Goal: Transaction & Acquisition: Purchase product/service

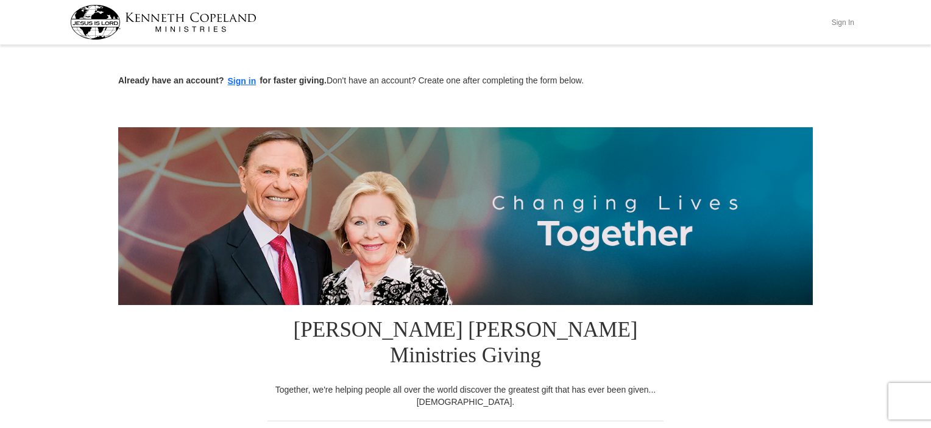
drag, startPoint x: 836, startPoint y: 23, endPoint x: 830, endPoint y: 28, distance: 7.3
click at [836, 23] on button "Sign In" at bounding box center [842, 22] width 37 height 19
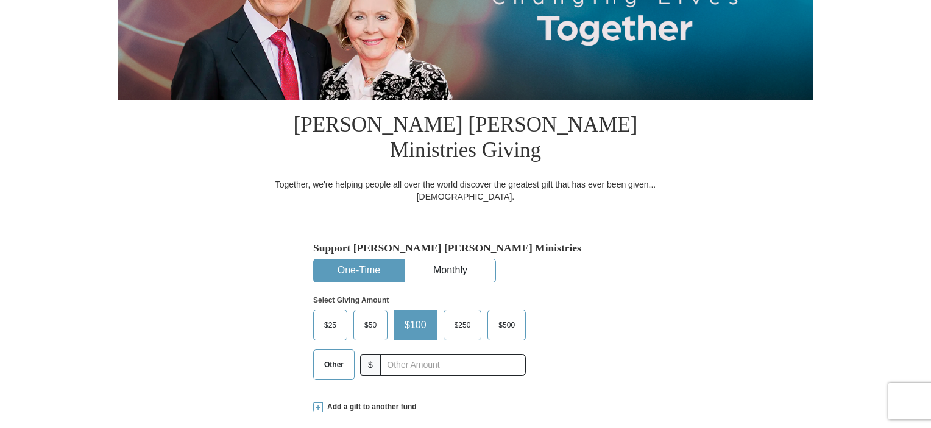
scroll to position [183, 0]
select select "MI"
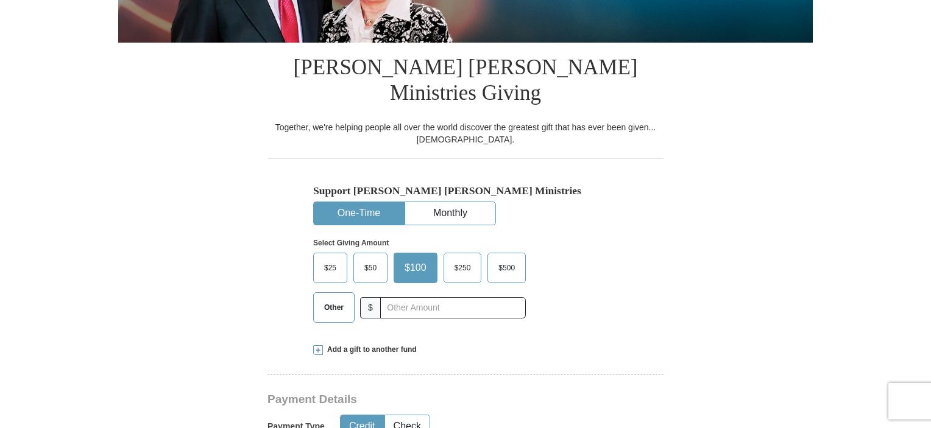
scroll to position [366, 0]
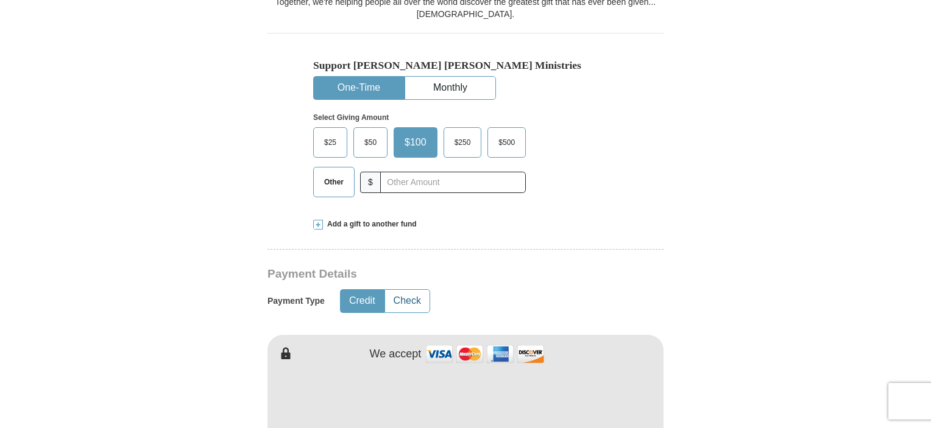
click at [414, 290] on button "Check" at bounding box center [407, 301] width 44 height 23
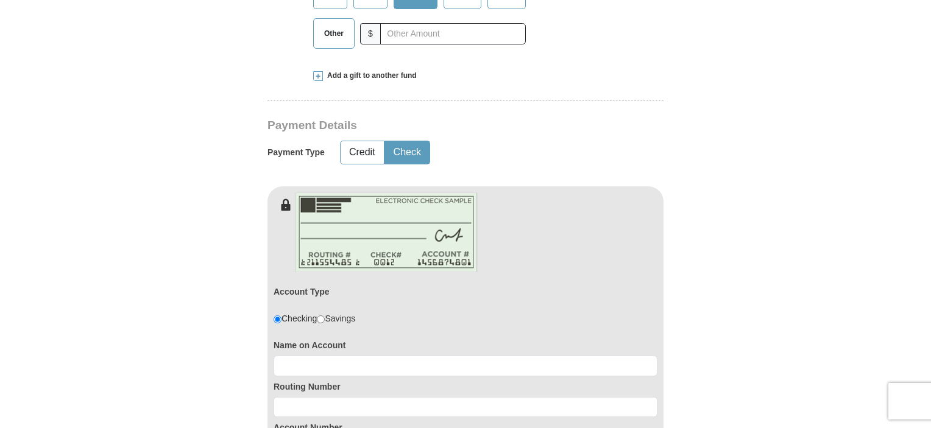
scroll to position [548, 0]
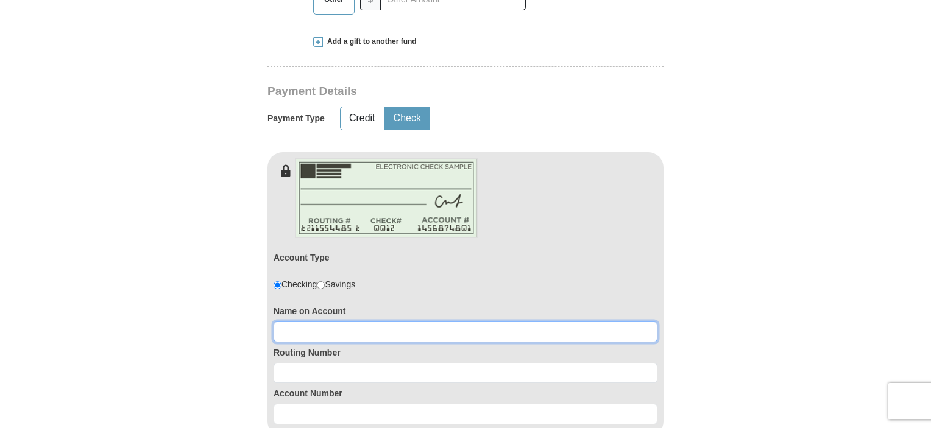
click at [350, 322] on input at bounding box center [466, 332] width 384 height 21
type input "Ruth H Cousins"
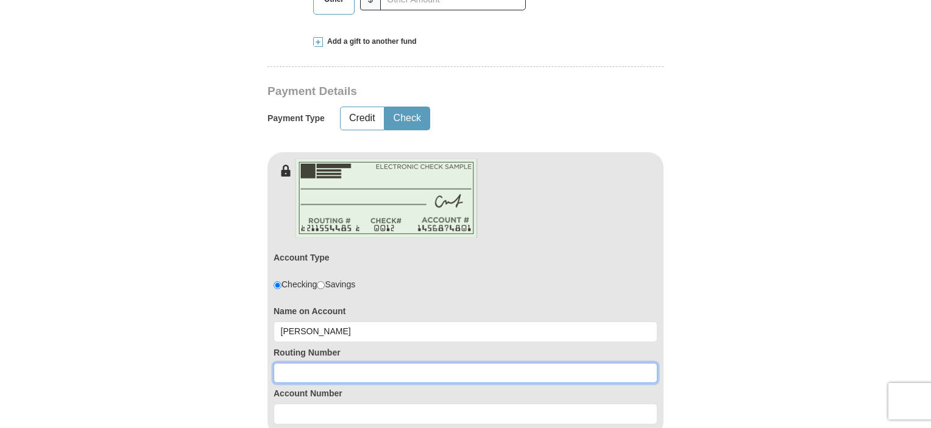
click at [354, 363] on input at bounding box center [466, 373] width 384 height 21
type input "272483808"
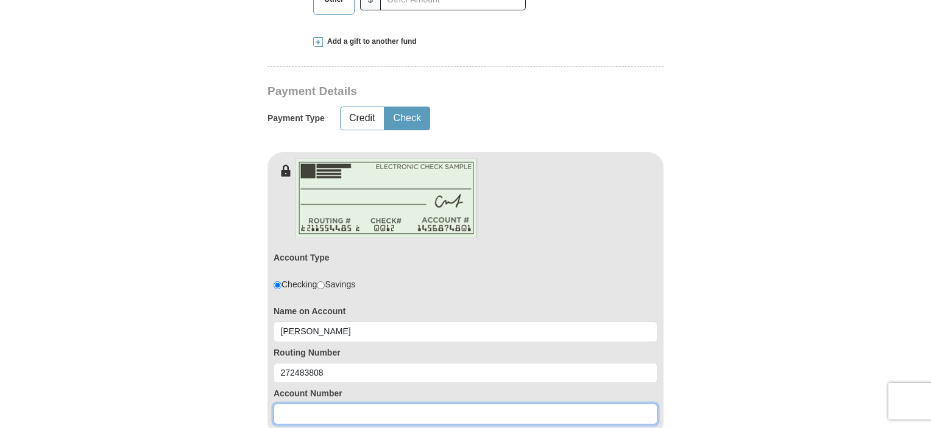
click at [288, 404] on input at bounding box center [466, 414] width 384 height 21
type input "11207480"
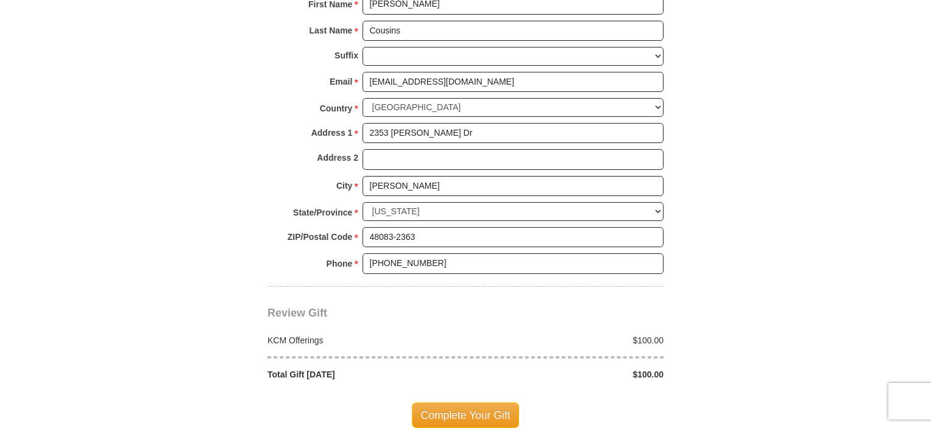
scroll to position [1097, 0]
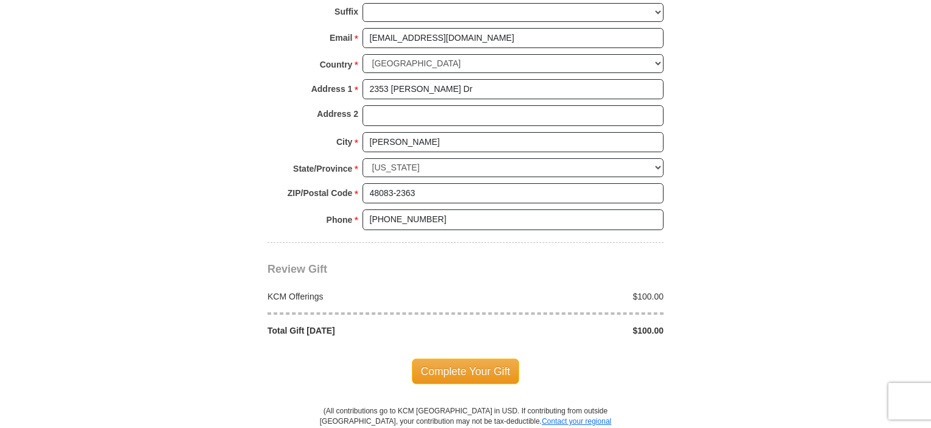
click at [905, 0] on div at bounding box center [465, 0] width 931 height 0
click at [479, 359] on span "Complete Your Gift" at bounding box center [466, 372] width 108 height 26
